Goal: Task Accomplishment & Management: Manage account settings

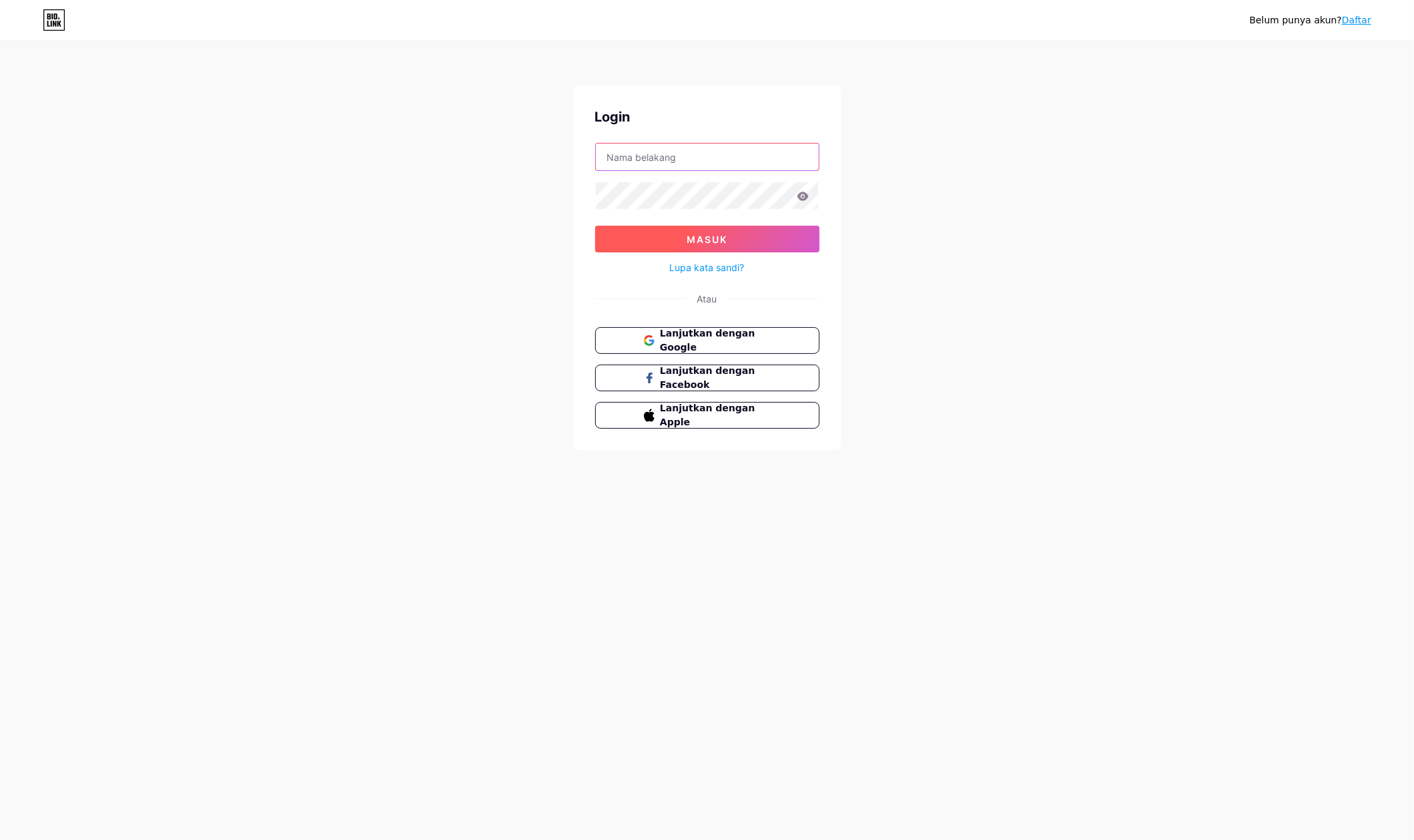
type input "[EMAIL_ADDRESS][DOMAIN_NAME]"
click at [761, 236] on button "Masuk" at bounding box center [707, 239] width 224 height 27
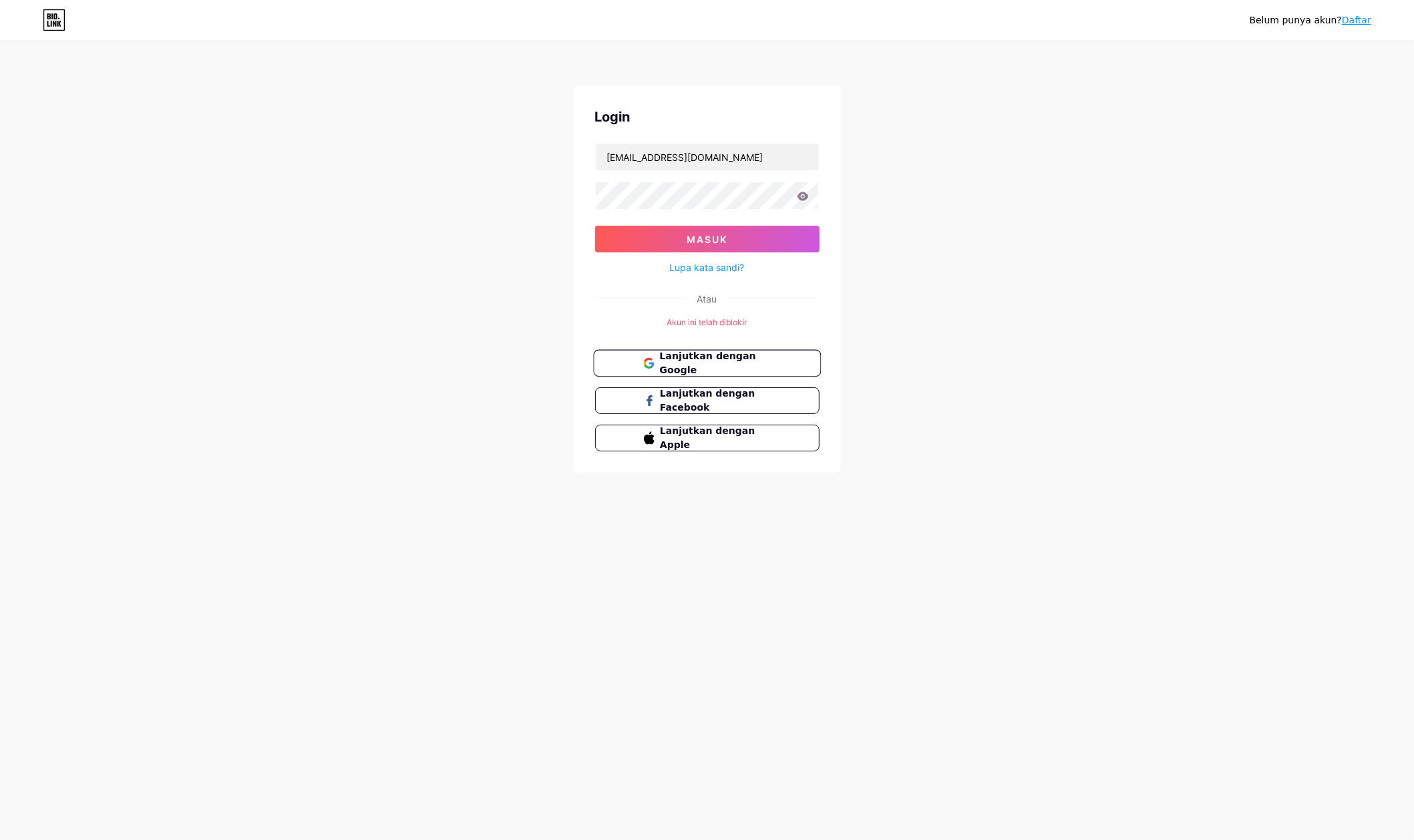
click at [723, 369] on span "Lanjutkan dengan Google" at bounding box center [715, 363] width 111 height 28
